Goal: Check status: Check status

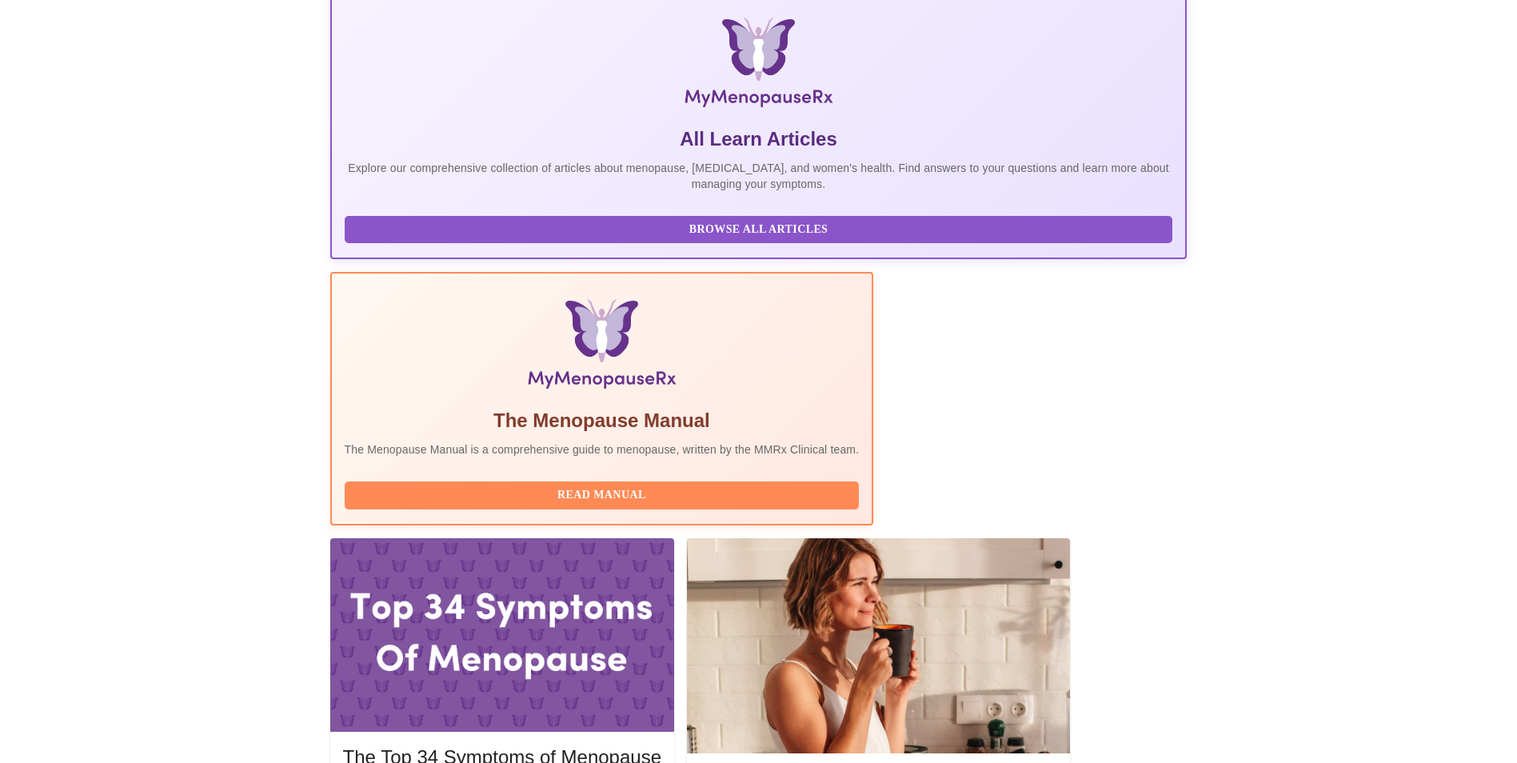
scroll to position [400, 0]
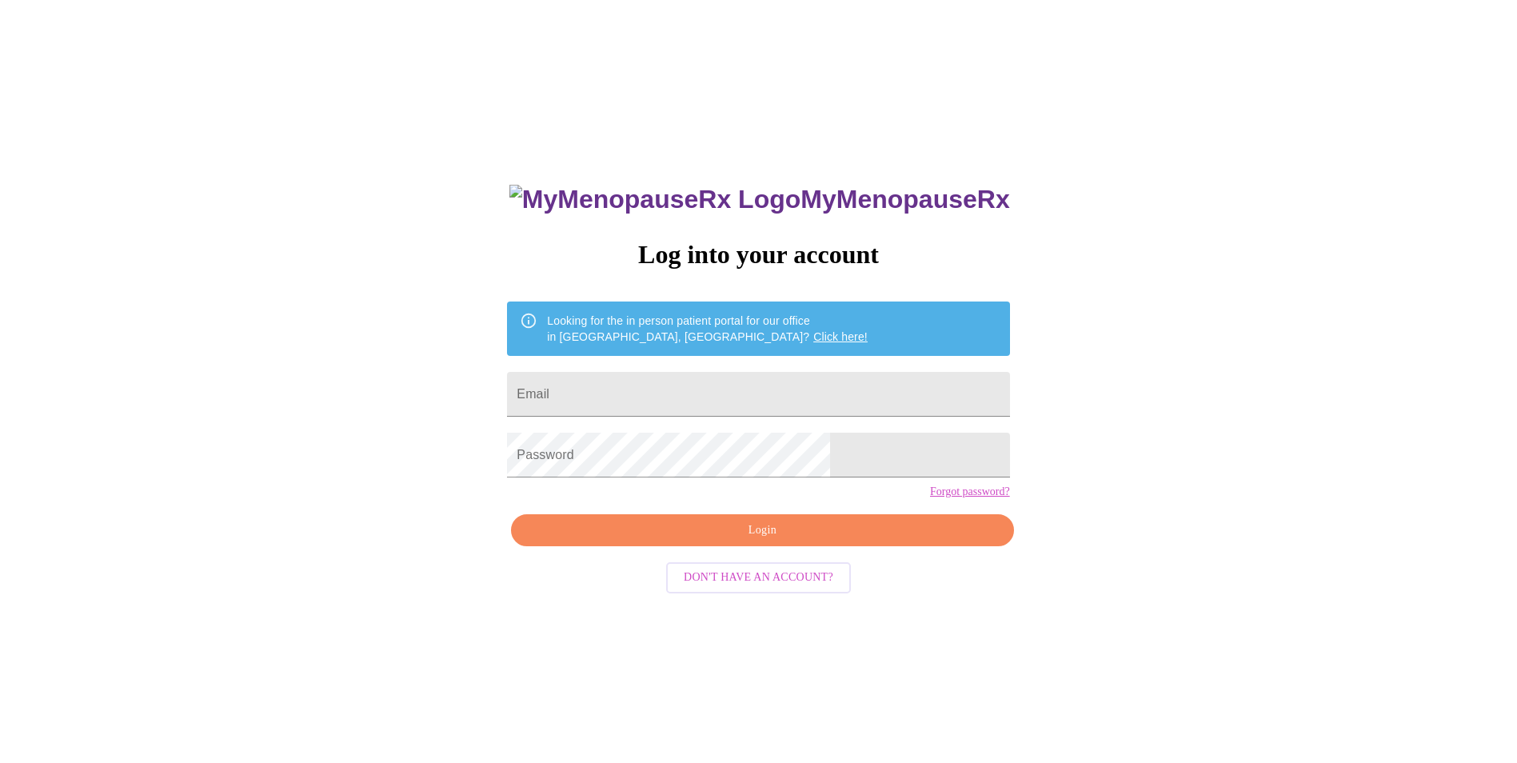
scroll to position [16, 0]
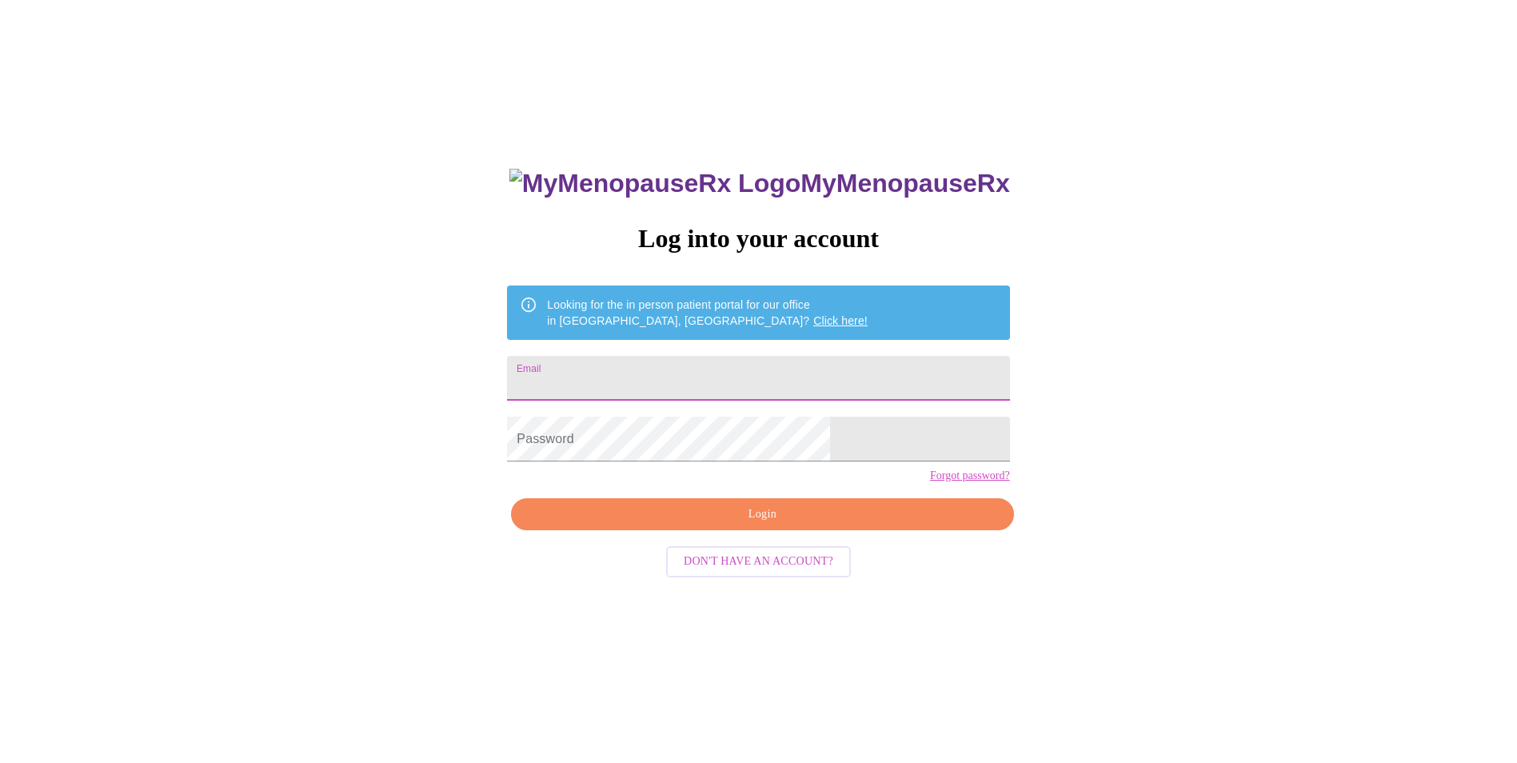
click at [667, 378] on input "Email" at bounding box center [758, 378] width 502 height 45
type input "[EMAIL_ADDRESS][DOMAIN_NAME]"
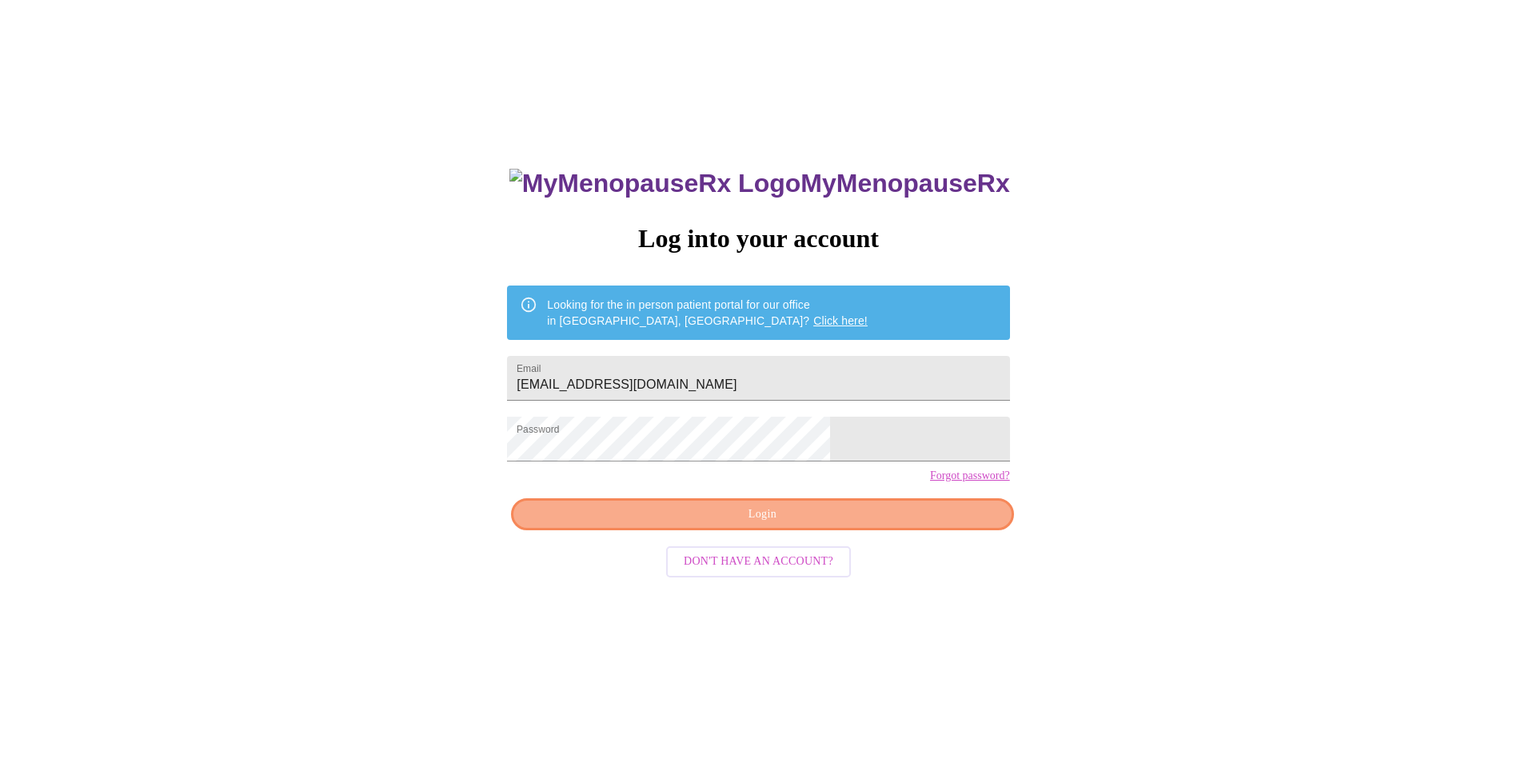
drag, startPoint x: 833, startPoint y: 475, endPoint x: 867, endPoint y: 545, distance: 77.6
click at [867, 525] on span "Login" at bounding box center [761, 515] width 465 height 20
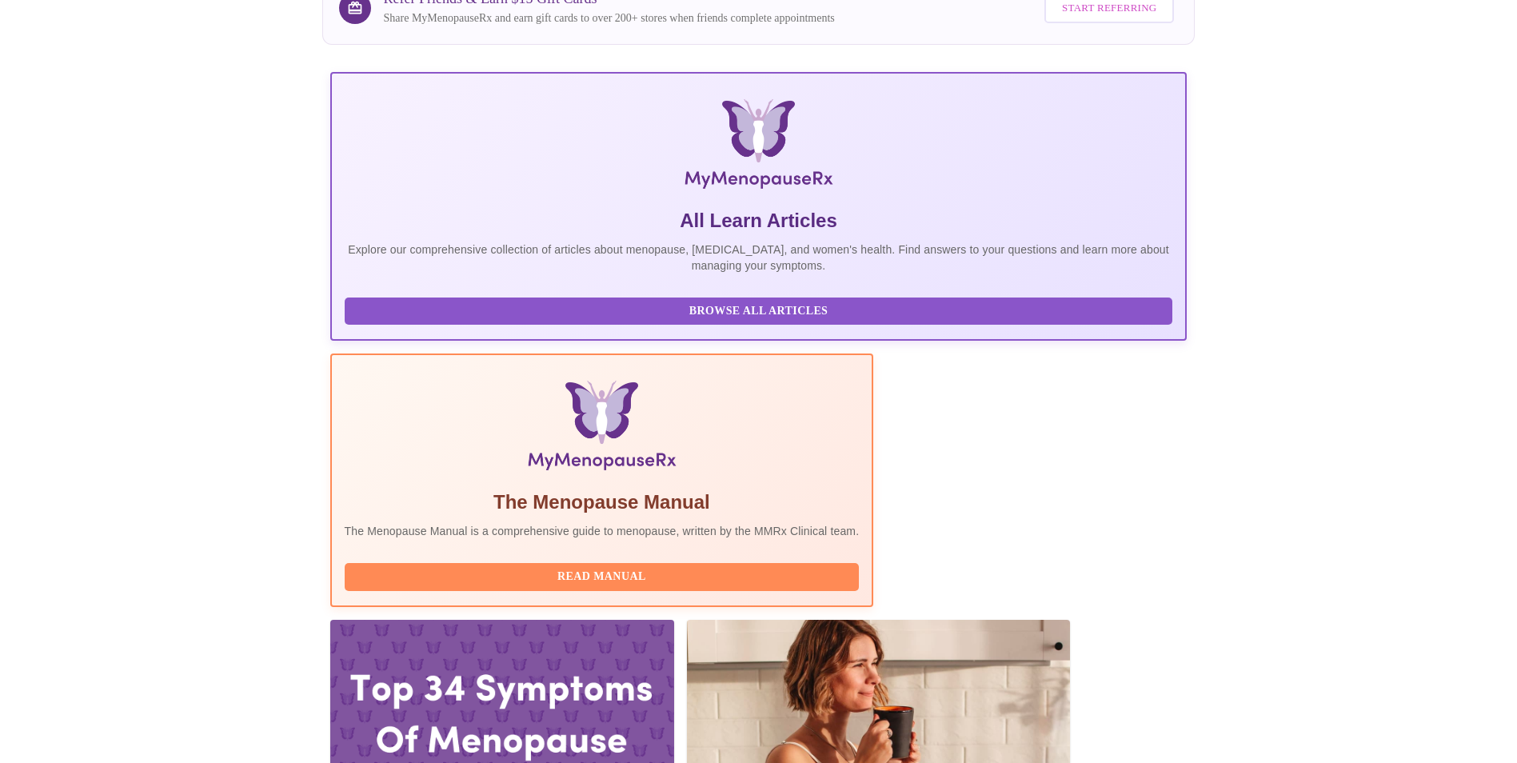
scroll to position [160, 0]
